Goal: Use online tool/utility: Use online tool/utility

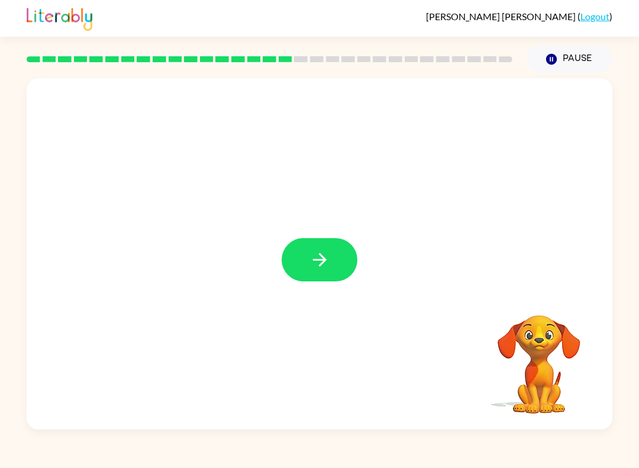
click at [349, 227] on div at bounding box center [320, 253] width 586 height 351
click at [308, 272] on button "button" at bounding box center [320, 259] width 76 height 43
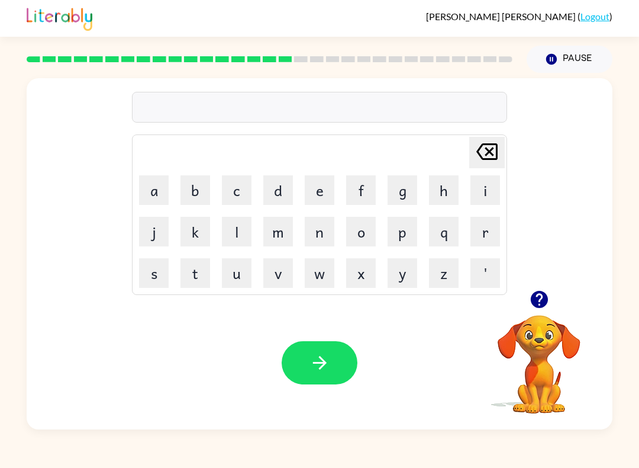
click at [188, 181] on button "b" at bounding box center [196, 190] width 30 height 30
click at [479, 240] on button "r" at bounding box center [486, 232] width 30 height 30
click at [326, 192] on button "e" at bounding box center [320, 190] width 30 height 30
click at [158, 188] on button "a" at bounding box center [154, 190] width 30 height 30
click at [288, 240] on button "m" at bounding box center [278, 232] width 30 height 30
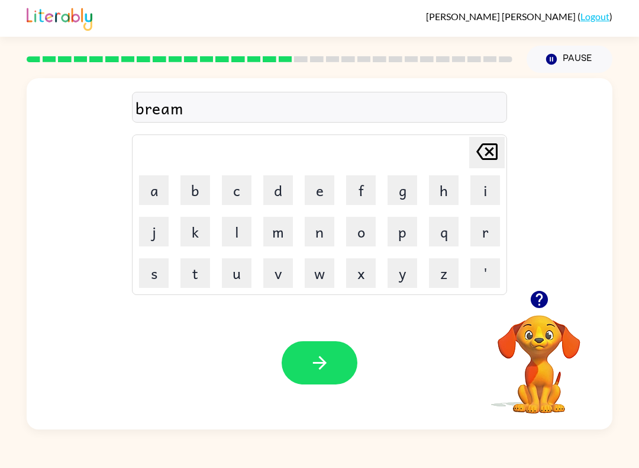
click at [478, 192] on button "i" at bounding box center [486, 190] width 30 height 30
click at [318, 232] on button "n" at bounding box center [320, 232] width 30 height 30
click at [408, 188] on button "g" at bounding box center [403, 190] width 30 height 30
click at [321, 369] on icon "button" at bounding box center [320, 362] width 21 height 21
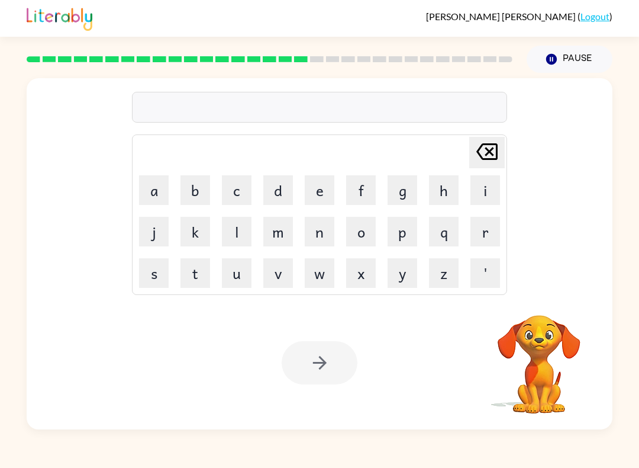
click at [489, 240] on button "r" at bounding box center [486, 232] width 30 height 30
click at [323, 196] on button "e" at bounding box center [320, 190] width 30 height 30
click at [150, 271] on button "s" at bounding box center [154, 273] width 30 height 30
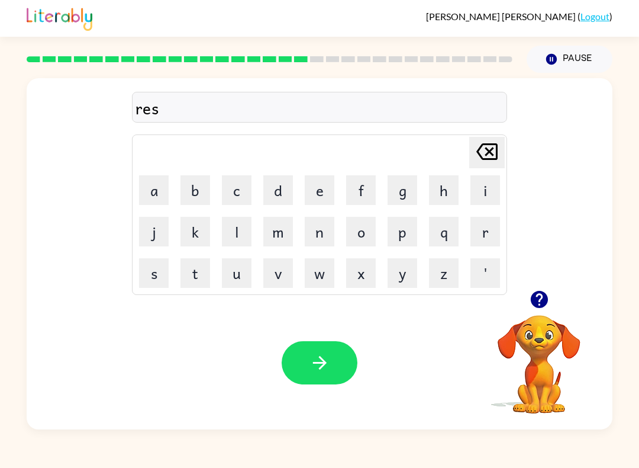
click at [243, 192] on button "c" at bounding box center [237, 190] width 30 height 30
click at [327, 183] on button "e" at bounding box center [320, 190] width 30 height 30
click at [157, 275] on button "s" at bounding box center [154, 273] width 30 height 30
click at [194, 270] on button "t" at bounding box center [196, 273] width 30 height 30
click at [334, 369] on button "button" at bounding box center [320, 362] width 76 height 43
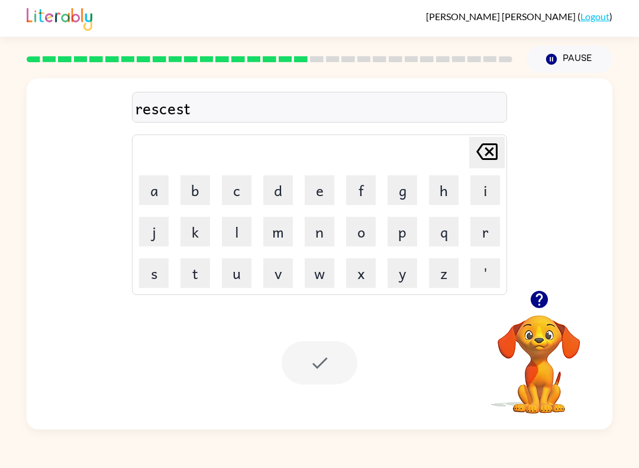
click at [533, 308] on icon "button" at bounding box center [539, 299] width 21 height 21
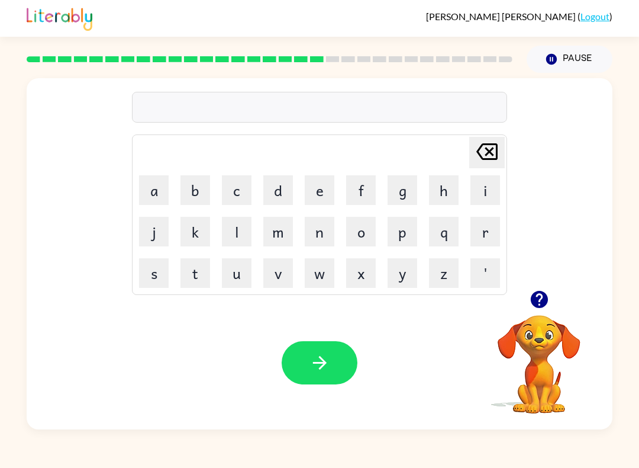
click at [154, 186] on button "a" at bounding box center [154, 190] width 30 height 30
click at [485, 230] on button "r" at bounding box center [486, 232] width 30 height 30
click at [224, 191] on button "c" at bounding box center [237, 190] width 30 height 30
click at [444, 192] on button "h" at bounding box center [444, 190] width 30 height 30
click at [333, 179] on button "e" at bounding box center [320, 190] width 30 height 30
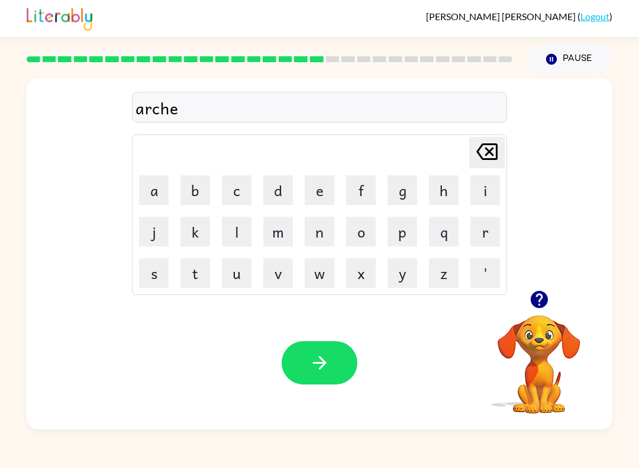
click at [327, 272] on button "w" at bounding box center [320, 273] width 30 height 30
click at [155, 191] on button "a" at bounding box center [154, 190] width 30 height 30
click at [412, 278] on button "y" at bounding box center [403, 273] width 30 height 30
click at [347, 371] on button "button" at bounding box center [320, 362] width 76 height 43
click at [539, 293] on icon "button" at bounding box center [538, 299] width 17 height 17
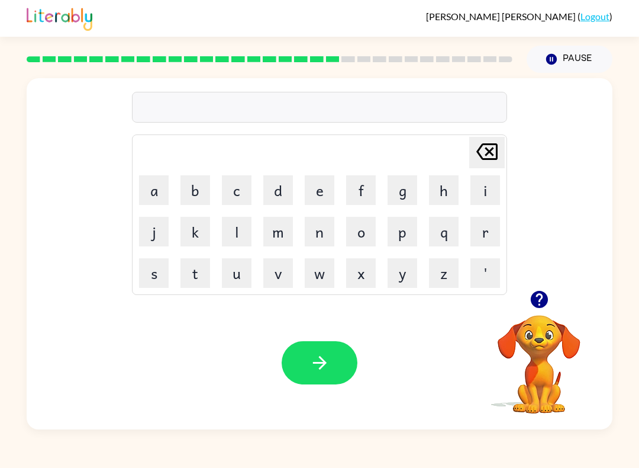
click at [356, 179] on button "f" at bounding box center [361, 190] width 30 height 30
click at [355, 239] on button "o" at bounding box center [361, 232] width 30 height 30
click at [227, 224] on button "l" at bounding box center [237, 232] width 30 height 30
click at [365, 231] on button "o" at bounding box center [361, 232] width 30 height 30
click at [328, 270] on button "w" at bounding box center [320, 273] width 30 height 30
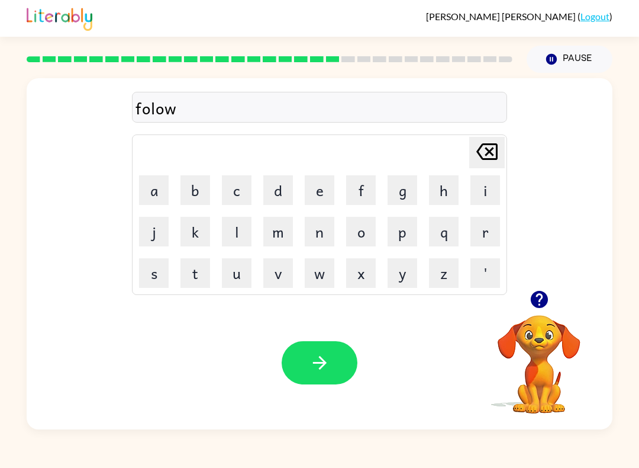
click at [272, 185] on button "d" at bounding box center [278, 190] width 30 height 30
click at [481, 163] on icon "[PERSON_NAME] last character input" at bounding box center [487, 151] width 28 height 28
click at [327, 193] on button "e" at bounding box center [320, 190] width 30 height 30
click at [279, 190] on button "d" at bounding box center [278, 190] width 30 height 30
click at [326, 383] on button "button" at bounding box center [320, 362] width 76 height 43
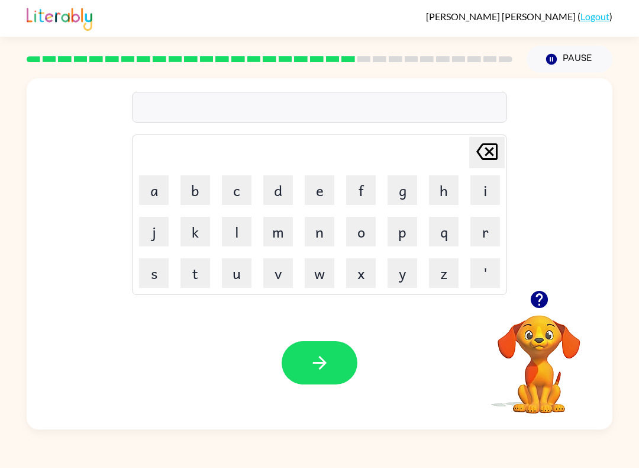
click at [231, 198] on button "c" at bounding box center [237, 190] width 30 height 30
click at [320, 187] on button "e" at bounding box center [320, 190] width 30 height 30
click at [319, 237] on button "n" at bounding box center [320, 232] width 30 height 30
click at [190, 275] on button "t" at bounding box center [196, 273] width 30 height 30
click at [325, 198] on button "e" at bounding box center [320, 190] width 30 height 30
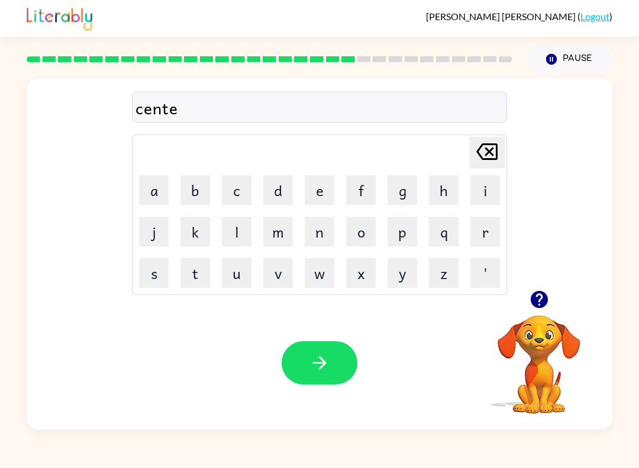
click at [397, 233] on button "p" at bounding box center [403, 232] width 30 height 30
click at [487, 189] on button "i" at bounding box center [486, 190] width 30 height 30
click at [284, 196] on button "d" at bounding box center [278, 190] width 30 height 30
click at [338, 363] on button "button" at bounding box center [320, 362] width 76 height 43
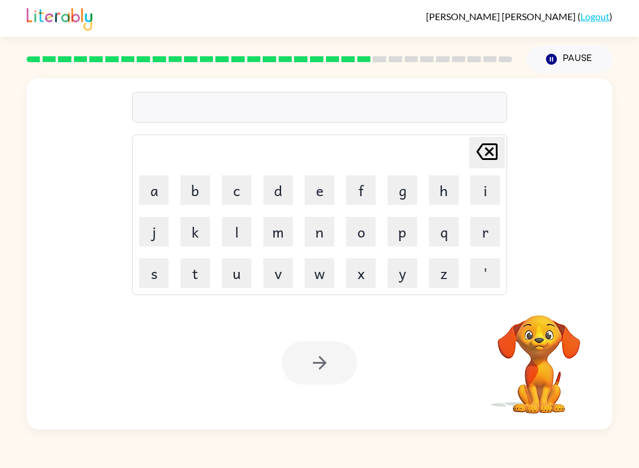
click at [150, 269] on button "s" at bounding box center [154, 273] width 30 height 30
click at [232, 277] on button "u" at bounding box center [237, 273] width 30 height 30
click at [156, 264] on button "s" at bounding box center [154, 273] width 30 height 30
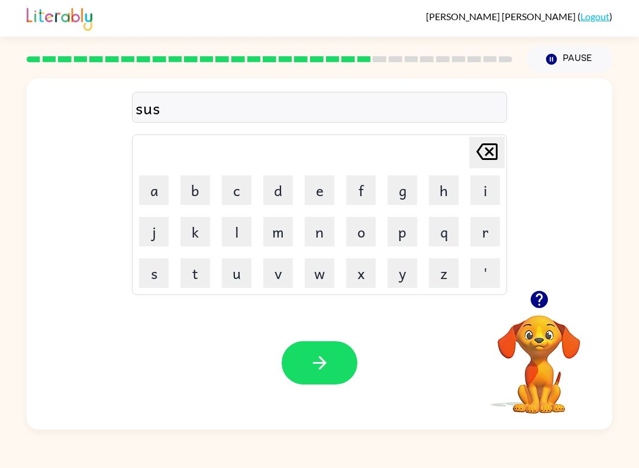
click at [186, 268] on button "t" at bounding box center [196, 273] width 30 height 30
click at [489, 176] on button "i" at bounding box center [486, 190] width 30 height 30
click at [318, 246] on button "n" at bounding box center [320, 232] width 30 height 30
click at [488, 161] on icon "[PERSON_NAME] last character input" at bounding box center [487, 151] width 28 height 28
click at [488, 160] on icon "[PERSON_NAME] last character input" at bounding box center [487, 151] width 28 height 28
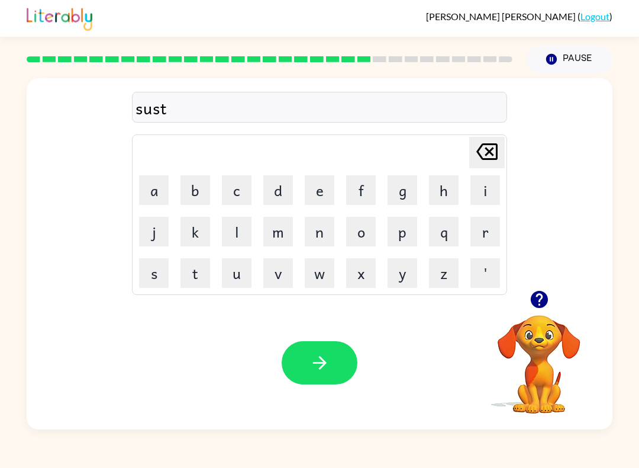
click at [492, 166] on div "[PERSON_NAME] last character input" at bounding box center [487, 152] width 28 height 30
click at [198, 274] on button "t" at bounding box center [196, 273] width 30 height 30
click at [151, 183] on button "a" at bounding box center [154, 190] width 30 height 30
click at [482, 186] on button "i" at bounding box center [486, 190] width 30 height 30
click at [320, 238] on button "n" at bounding box center [320, 232] width 30 height 30
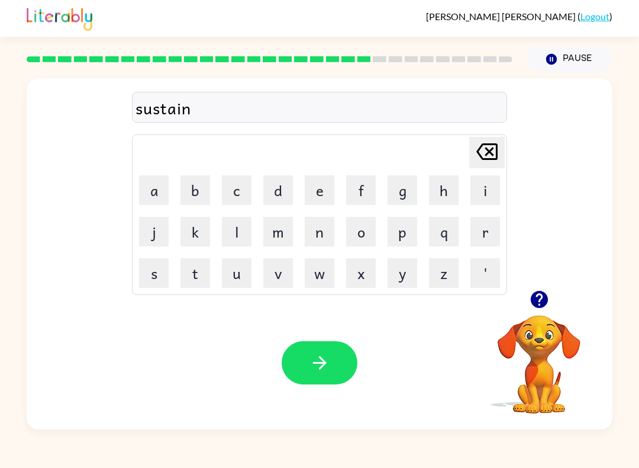
click at [333, 357] on button "button" at bounding box center [320, 362] width 76 height 43
click at [362, 233] on button "o" at bounding box center [361, 232] width 30 height 30
click at [417, 220] on button "p" at bounding box center [403, 232] width 30 height 30
click at [399, 204] on button "g" at bounding box center [403, 190] width 30 height 30
click at [442, 212] on td "q" at bounding box center [444, 231] width 40 height 40
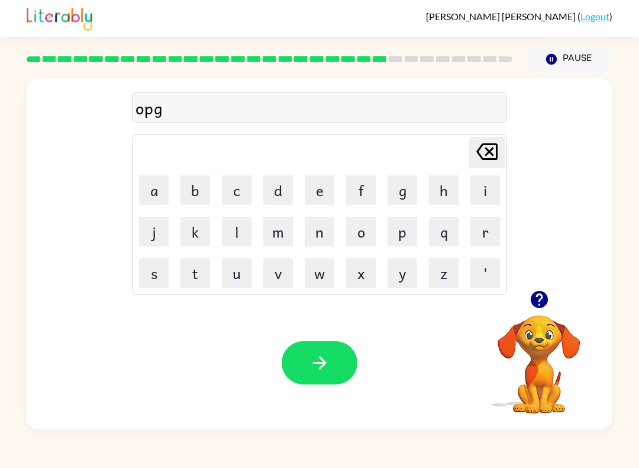
click at [324, 375] on button "button" at bounding box center [320, 362] width 76 height 43
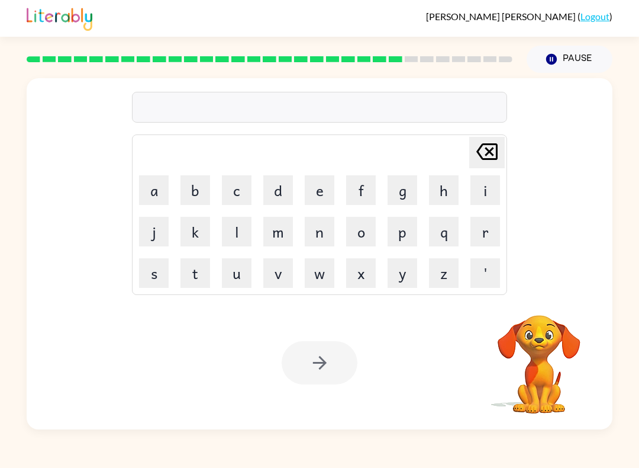
click at [71, 156] on div "[PERSON_NAME] last character input a b c d e f g h i j k l m n o p q r s t u v …" at bounding box center [320, 184] width 586 height 212
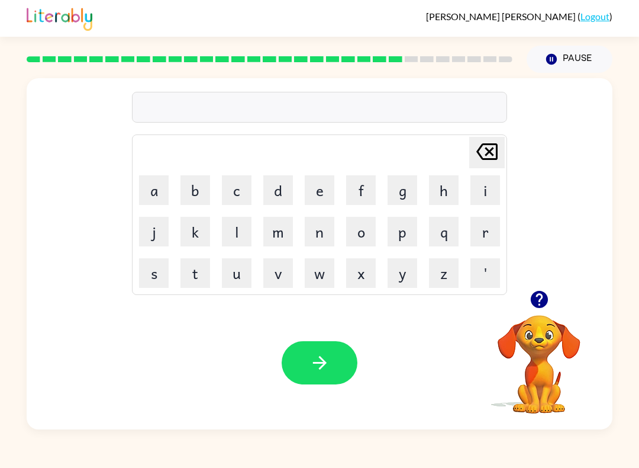
click at [534, 302] on icon "button" at bounding box center [538, 299] width 17 height 17
click at [530, 296] on icon "button" at bounding box center [539, 299] width 21 height 21
click at [482, 234] on button "r" at bounding box center [486, 232] width 30 height 30
click at [320, 195] on button "e" at bounding box center [320, 190] width 30 height 30
click at [232, 228] on button "l" at bounding box center [237, 232] width 30 height 30
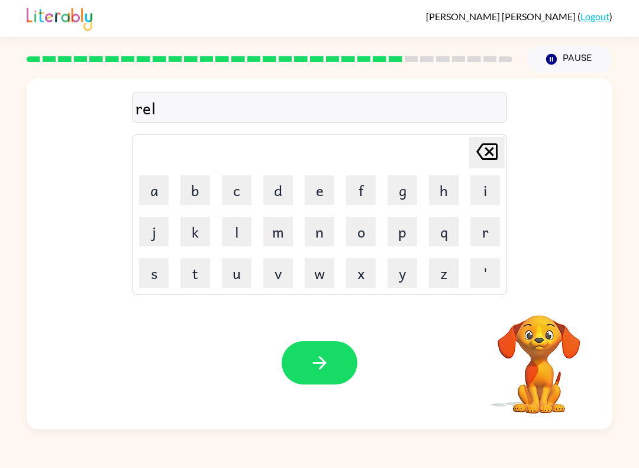
click at [330, 183] on button "e" at bounding box center [320, 190] width 30 height 30
click at [283, 275] on button "v" at bounding box center [278, 273] width 30 height 30
click at [321, 192] on button "e" at bounding box center [320, 190] width 30 height 30
click at [327, 229] on button "n" at bounding box center [320, 232] width 30 height 30
click at [190, 272] on button "t" at bounding box center [196, 273] width 30 height 30
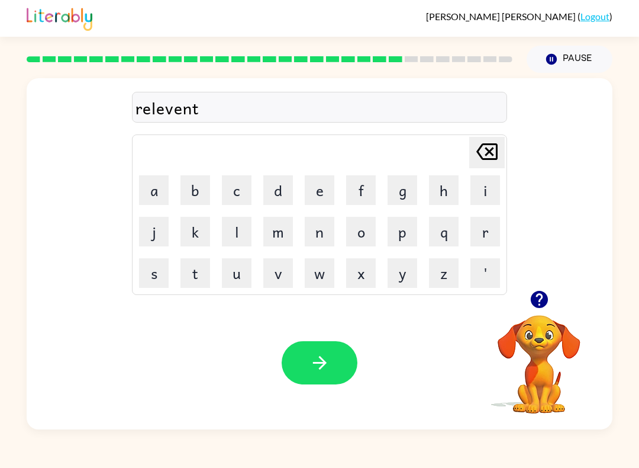
click at [337, 368] on button "button" at bounding box center [320, 362] width 76 height 43
click at [540, 312] on button "button" at bounding box center [539, 299] width 30 height 30
click at [537, 298] on icon "button" at bounding box center [538, 299] width 17 height 17
click at [326, 356] on icon "button" at bounding box center [320, 362] width 21 height 21
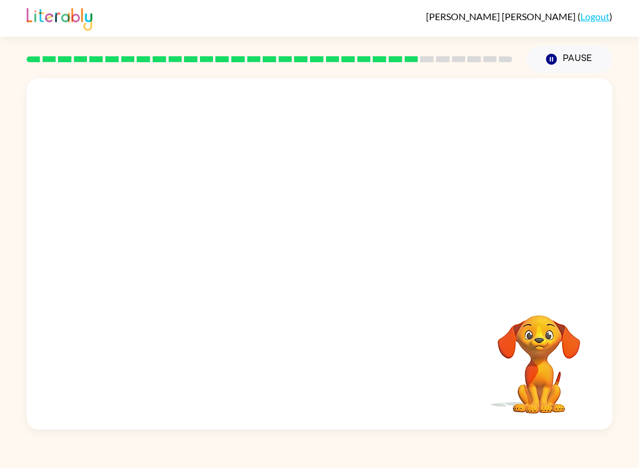
click at [595, 387] on video "Your browser must support playing .mp4 files to use Literably. Please try using…" at bounding box center [539, 356] width 118 height 118
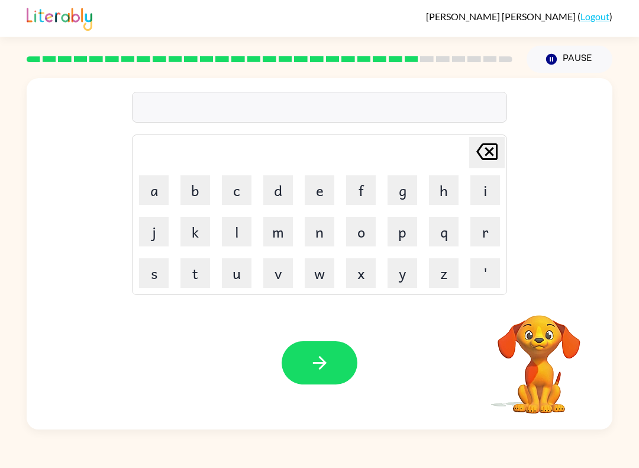
click at [315, 370] on icon "button" at bounding box center [320, 362] width 21 height 21
click at [365, 239] on button "o" at bounding box center [361, 232] width 30 height 30
click at [340, 373] on div at bounding box center [320, 362] width 76 height 43
click at [315, 383] on div at bounding box center [320, 362] width 76 height 43
click at [488, 155] on icon "[PERSON_NAME] last character input" at bounding box center [487, 151] width 28 height 28
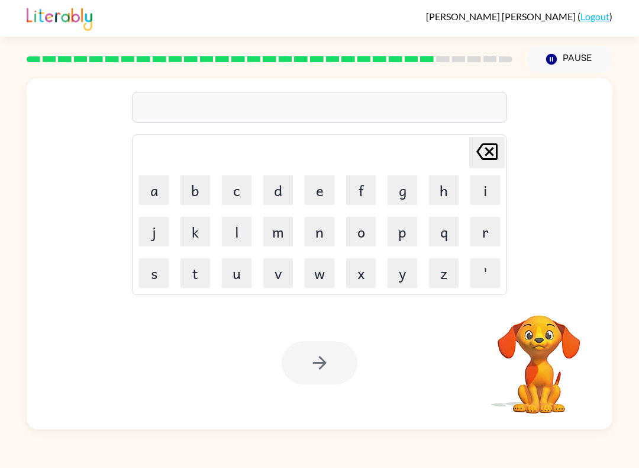
click at [488, 154] on icon at bounding box center [486, 151] width 21 height 17
click at [489, 155] on icon "[PERSON_NAME] last character input" at bounding box center [487, 151] width 28 height 28
click at [236, 234] on button "l" at bounding box center [237, 232] width 30 height 30
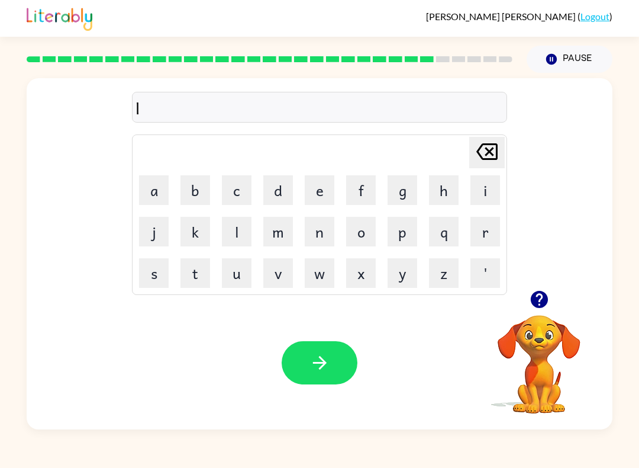
click at [233, 266] on button "u" at bounding box center [237, 273] width 30 height 30
click at [276, 220] on button "m" at bounding box center [278, 232] width 30 height 30
click at [200, 188] on button "b" at bounding box center [196, 190] width 30 height 30
click at [318, 196] on button "e" at bounding box center [320, 190] width 30 height 30
click at [488, 243] on button "r" at bounding box center [486, 232] width 30 height 30
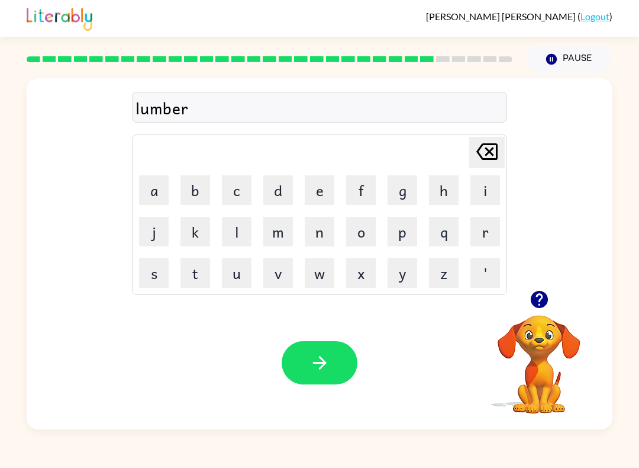
click at [153, 239] on button "j" at bounding box center [154, 232] width 30 height 30
click at [156, 185] on button "a" at bounding box center [154, 190] width 30 height 30
click at [228, 189] on button "c" at bounding box center [237, 190] width 30 height 30
click at [329, 364] on icon "button" at bounding box center [320, 362] width 21 height 21
click at [405, 239] on button "p" at bounding box center [403, 232] width 30 height 30
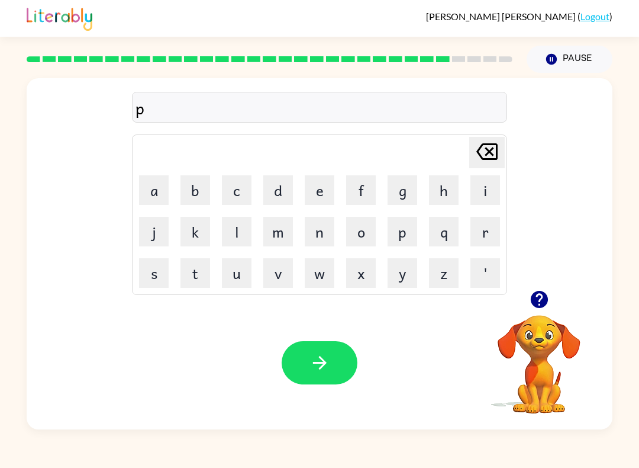
click at [307, 190] on button "e" at bounding box center [320, 190] width 30 height 30
click at [150, 181] on button "a" at bounding box center [154, 190] width 30 height 30
click at [484, 234] on button "r" at bounding box center [486, 232] width 30 height 30
click at [152, 275] on button "s" at bounding box center [154, 273] width 30 height 30
click at [334, 362] on button "button" at bounding box center [320, 362] width 76 height 43
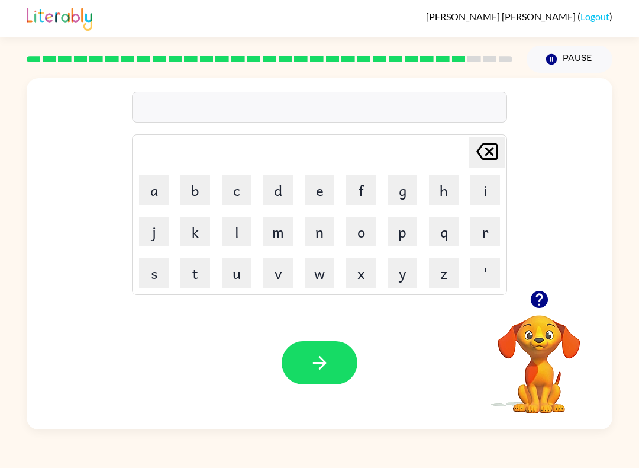
click at [332, 233] on button "n" at bounding box center [320, 232] width 30 height 30
click at [301, 349] on button "button" at bounding box center [320, 362] width 76 height 43
click at [152, 268] on button "s" at bounding box center [154, 273] width 30 height 30
click at [329, 193] on button "e" at bounding box center [320, 190] width 30 height 30
click at [152, 192] on button "a" at bounding box center [154, 190] width 30 height 30
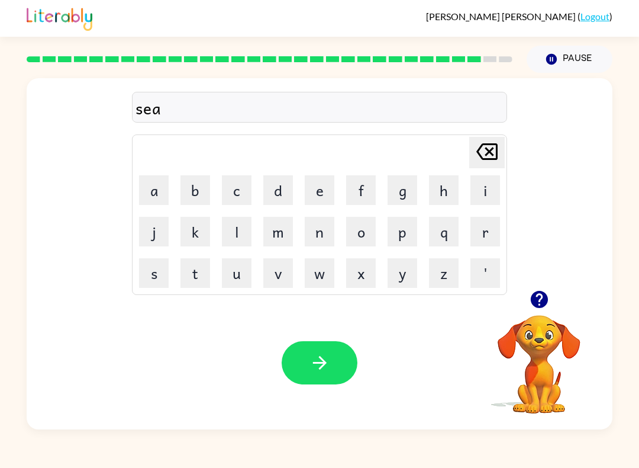
click at [483, 233] on button "r" at bounding box center [486, 232] width 30 height 30
click at [497, 162] on icon "[PERSON_NAME] last character input" at bounding box center [487, 151] width 28 height 28
click at [238, 239] on button "l" at bounding box center [237, 232] width 30 height 30
click at [360, 236] on button "o" at bounding box center [361, 232] width 30 height 30
click at [321, 278] on button "w" at bounding box center [320, 273] width 30 height 30
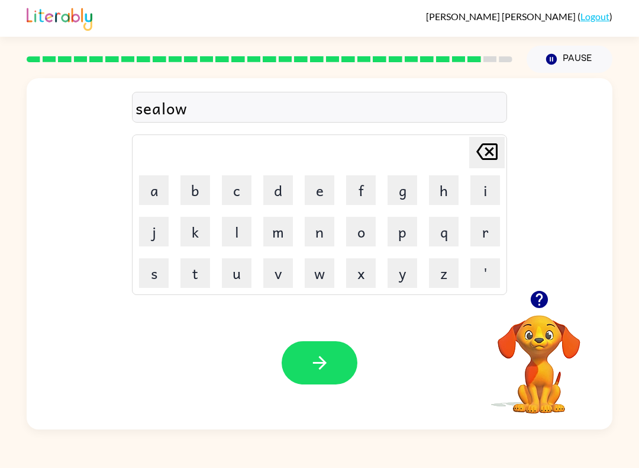
click at [318, 190] on button "e" at bounding box center [320, 190] width 30 height 30
click at [488, 234] on button "r" at bounding box center [486, 232] width 30 height 30
click at [311, 353] on icon "button" at bounding box center [320, 362] width 21 height 21
click at [360, 270] on button "x" at bounding box center [361, 273] width 30 height 30
click at [331, 384] on button "button" at bounding box center [320, 362] width 76 height 43
